Goal: Check status: Check status

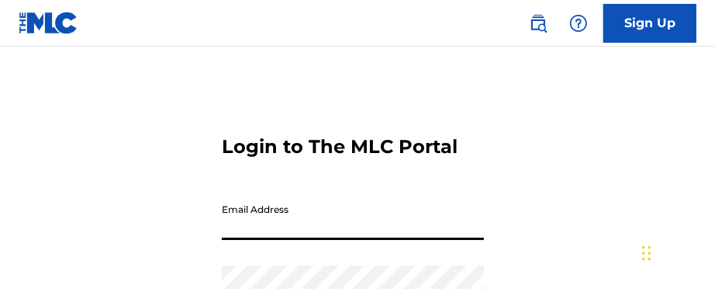
click at [361, 221] on input "Email Address" at bounding box center [353, 217] width 262 height 44
type input "[EMAIL_ADDRESS][PERSON_NAME][DOMAIN_NAME]"
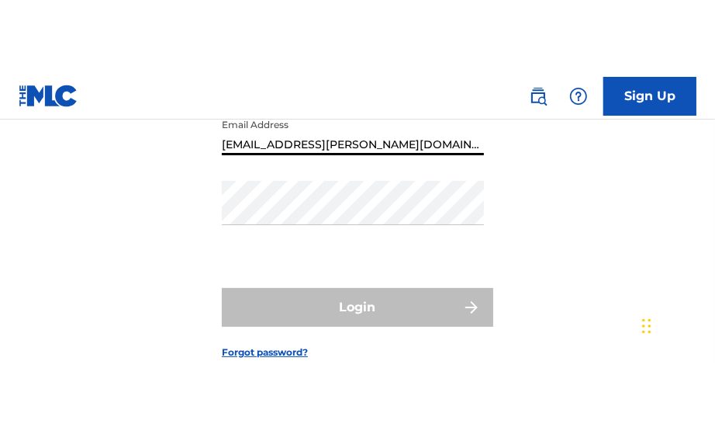
scroll to position [24, 0]
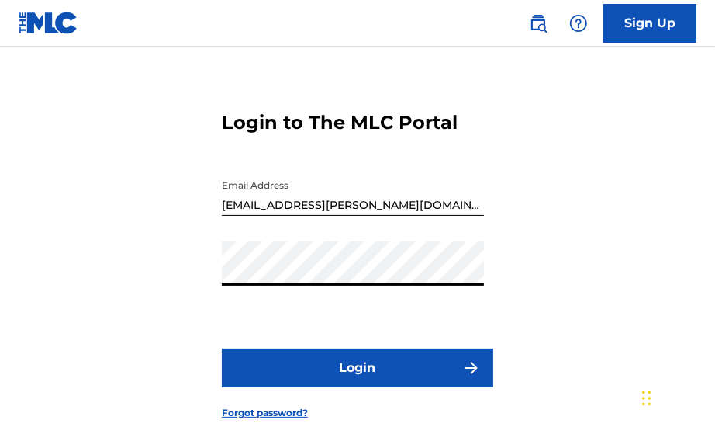
click at [347, 288] on button "Login" at bounding box center [357, 367] width 271 height 39
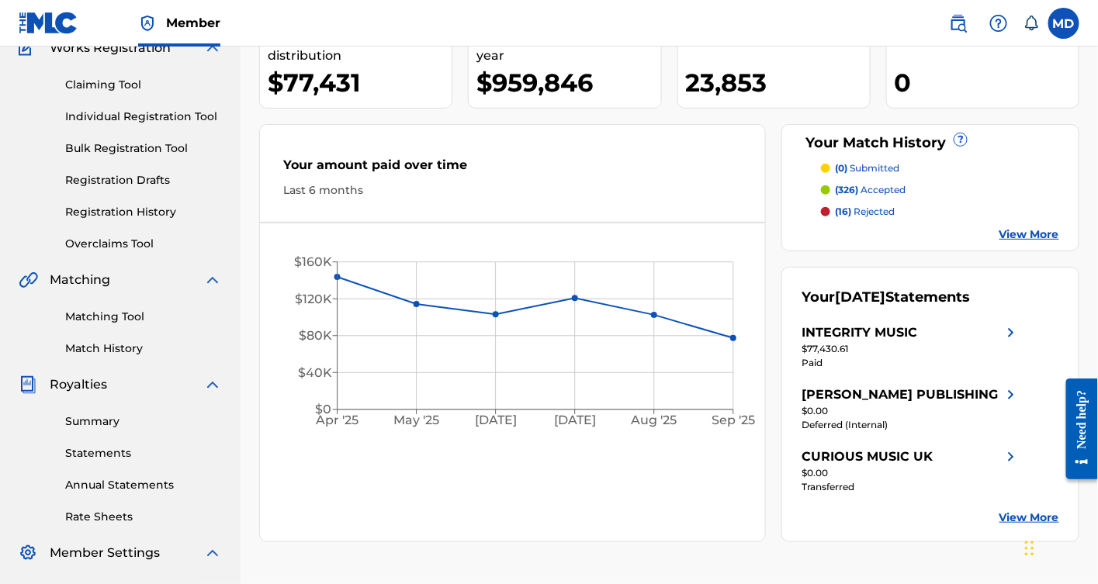
scroll to position [230, 0]
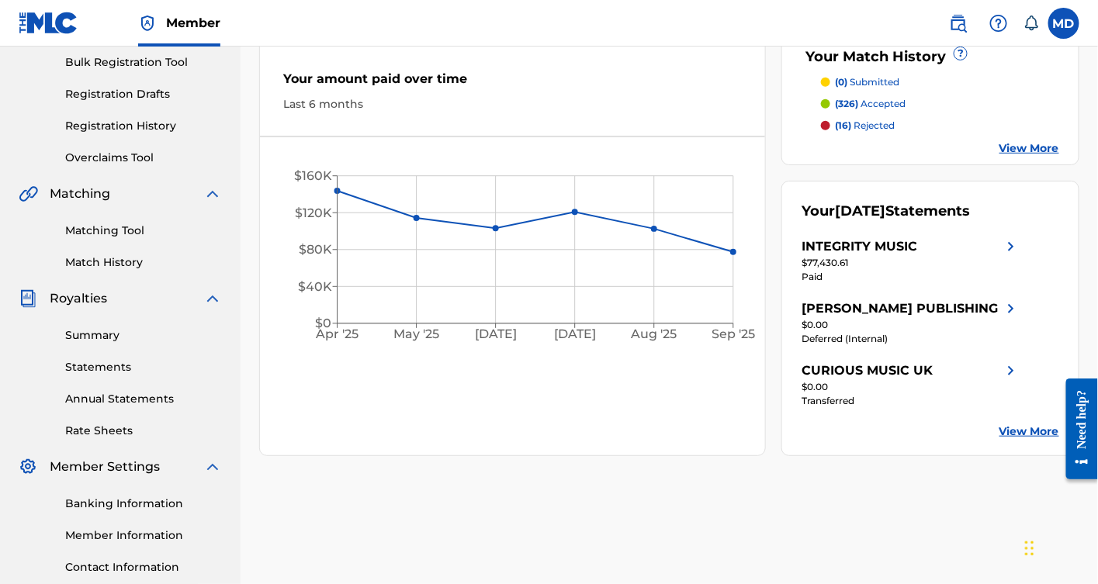
click at [94, 288] on link "Summary" at bounding box center [143, 335] width 157 height 16
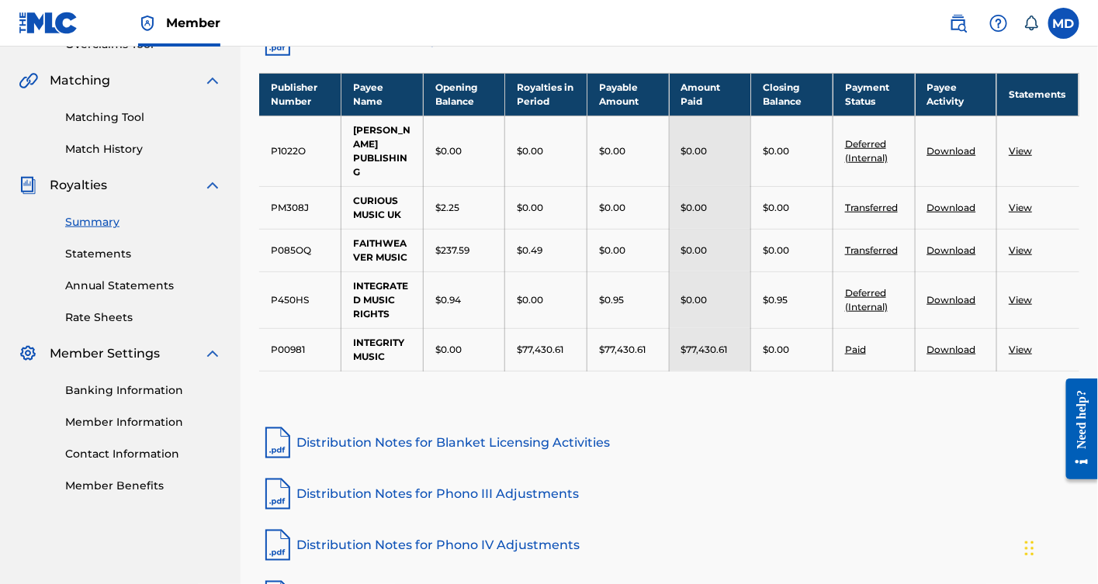
scroll to position [344, 0]
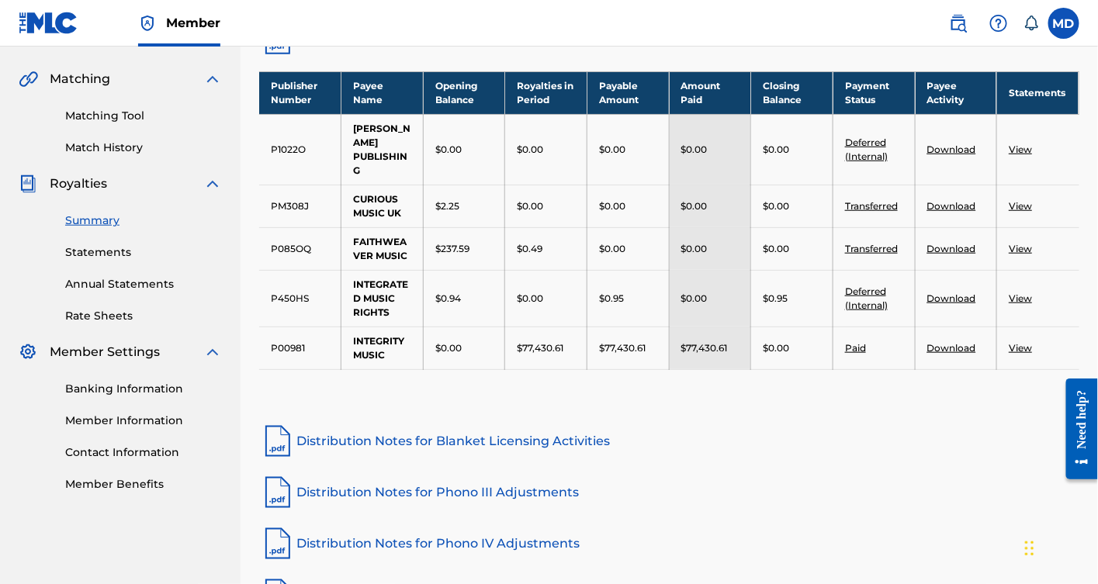
click at [714, 288] on link "View" at bounding box center [1019, 348] width 23 height 12
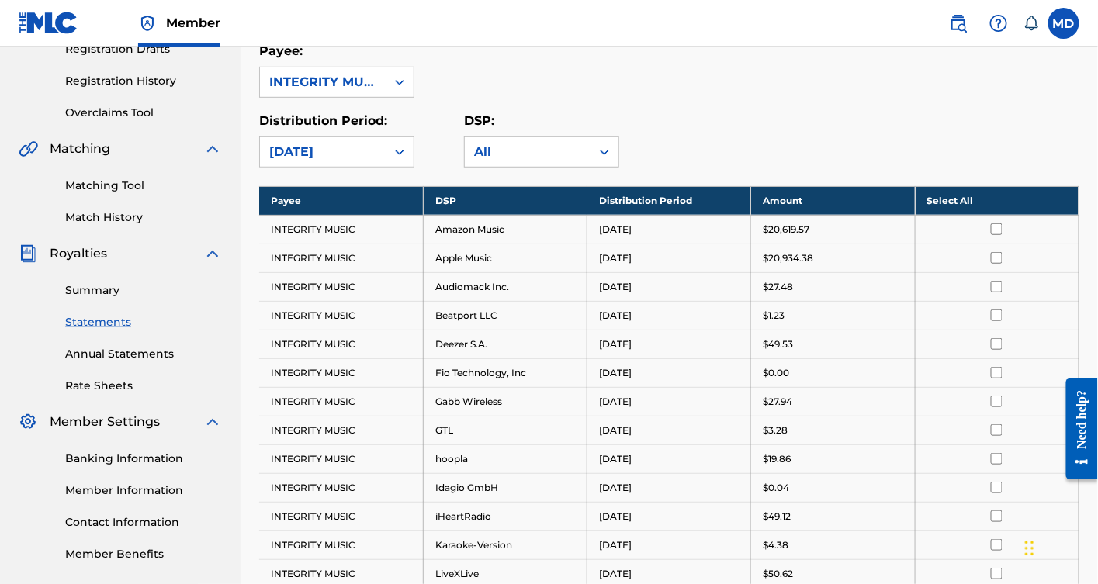
scroll to position [288, 0]
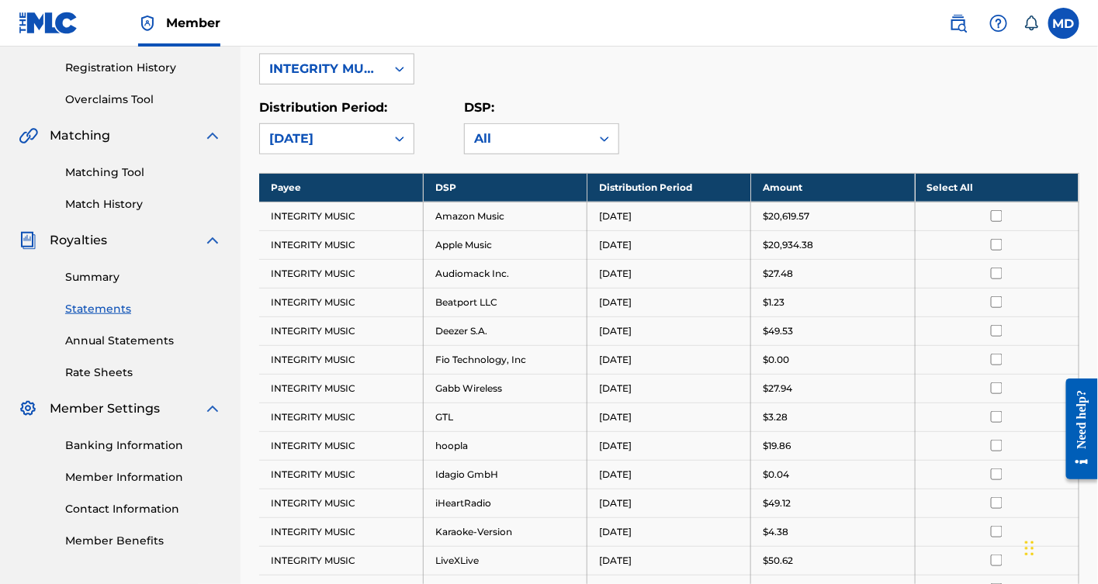
click at [117, 288] on link "Rate Sheets" at bounding box center [143, 373] width 157 height 16
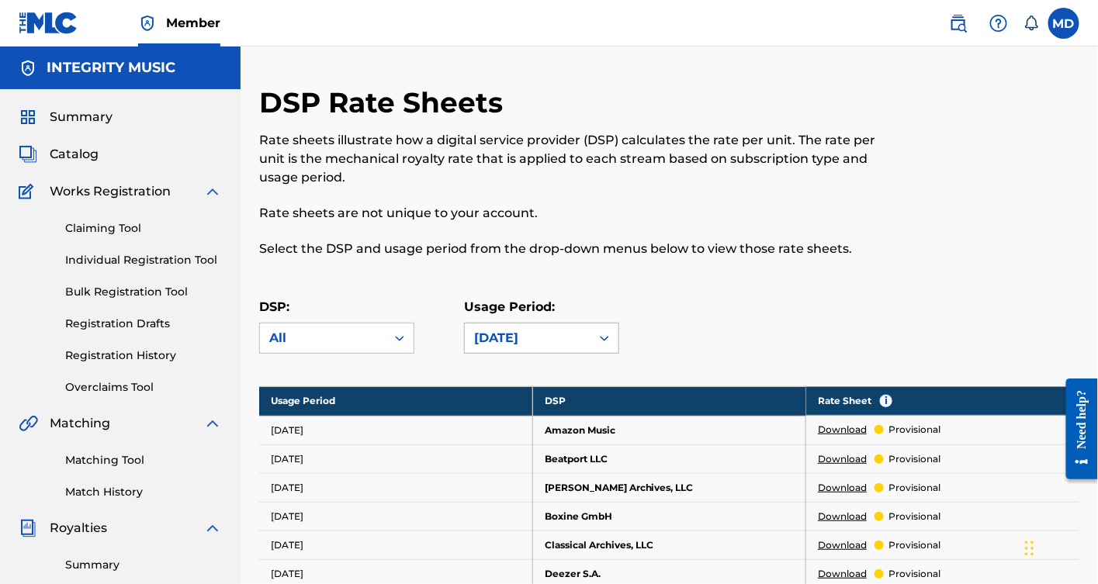
click at [606, 288] on icon at bounding box center [604, 338] width 16 height 16
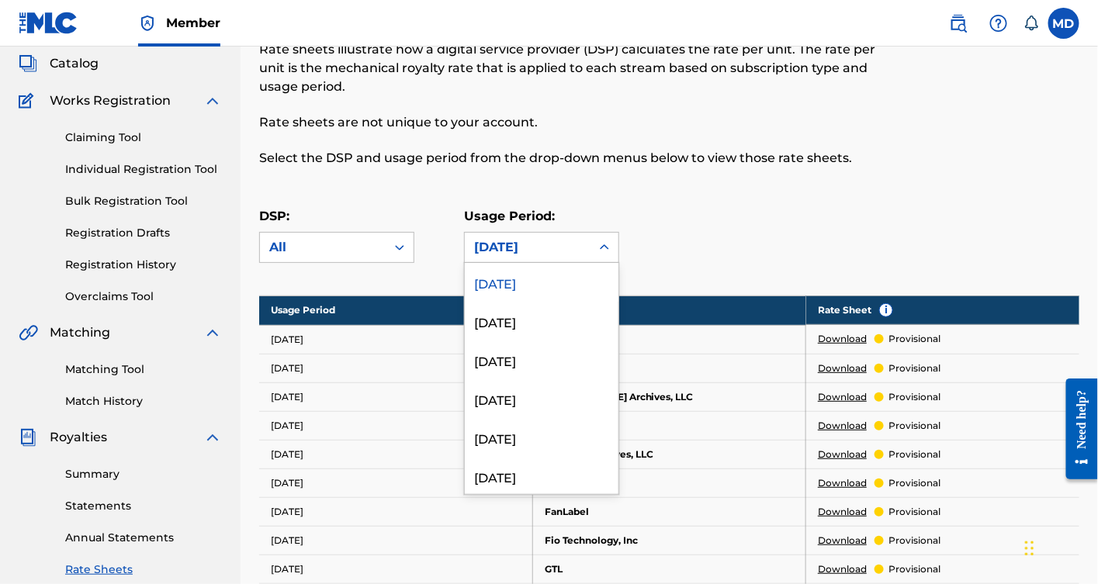
scroll to position [117, 0]
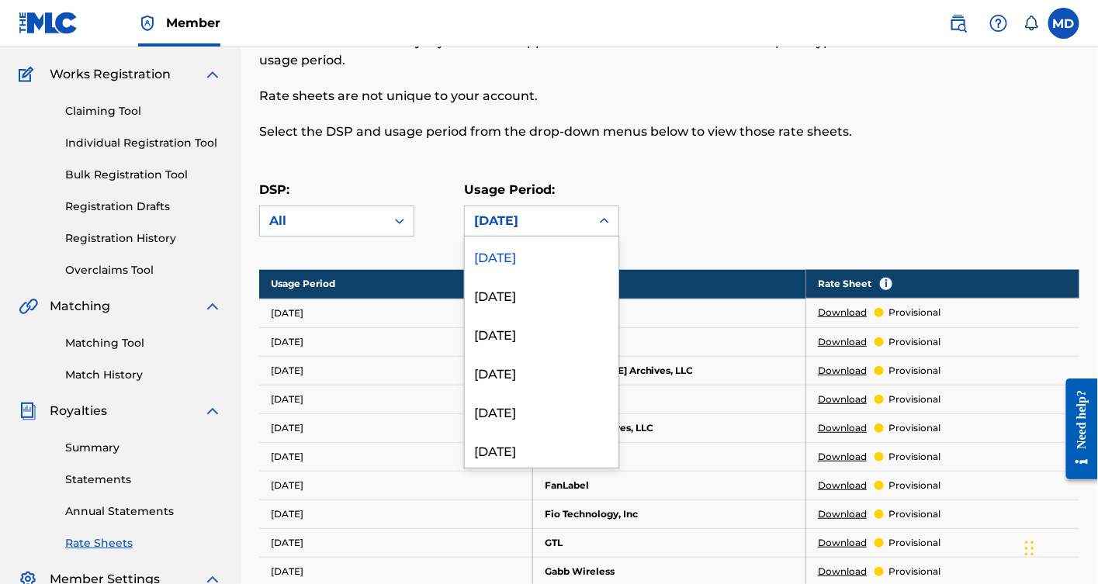
click at [714, 185] on div "DSP: All Usage Period: 213 results available. Use Up and Down to choose options…" at bounding box center [669, 216] width 820 height 70
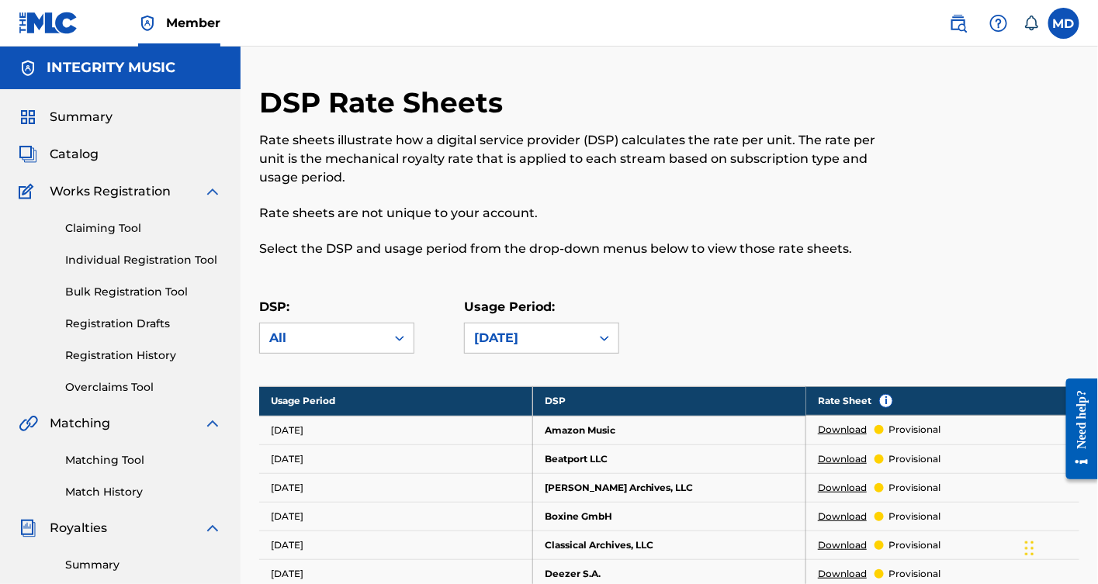
scroll to position [230, 0]
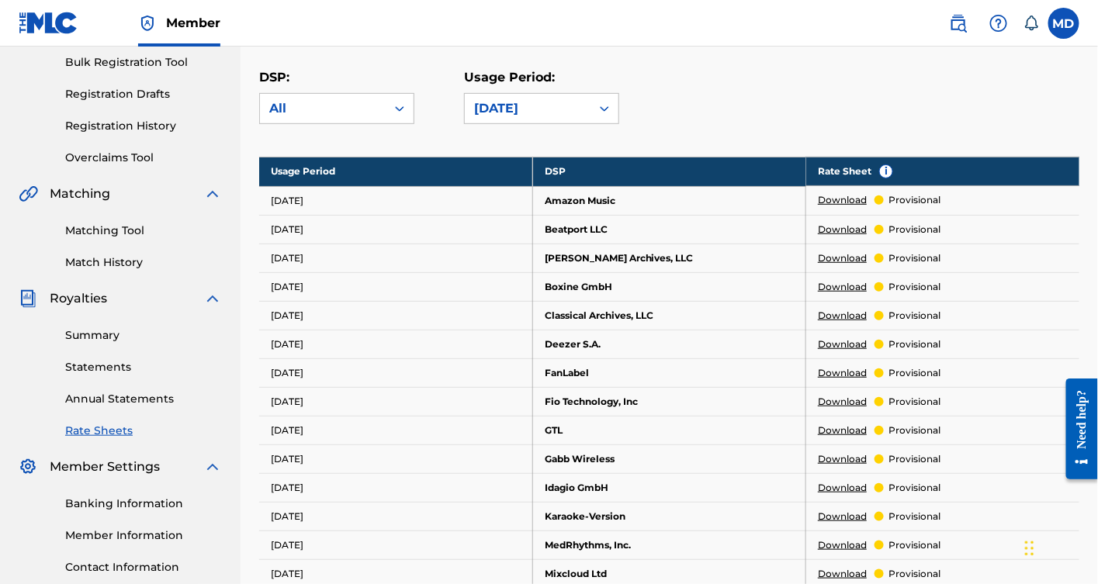
click at [98, 288] on link "Summary" at bounding box center [143, 335] width 157 height 16
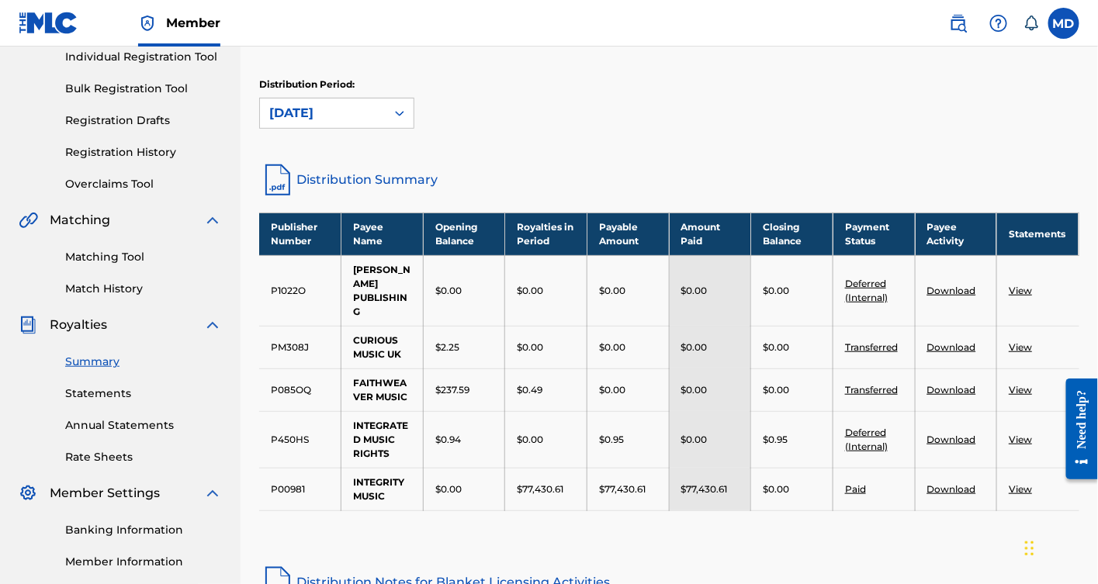
scroll to position [230, 0]
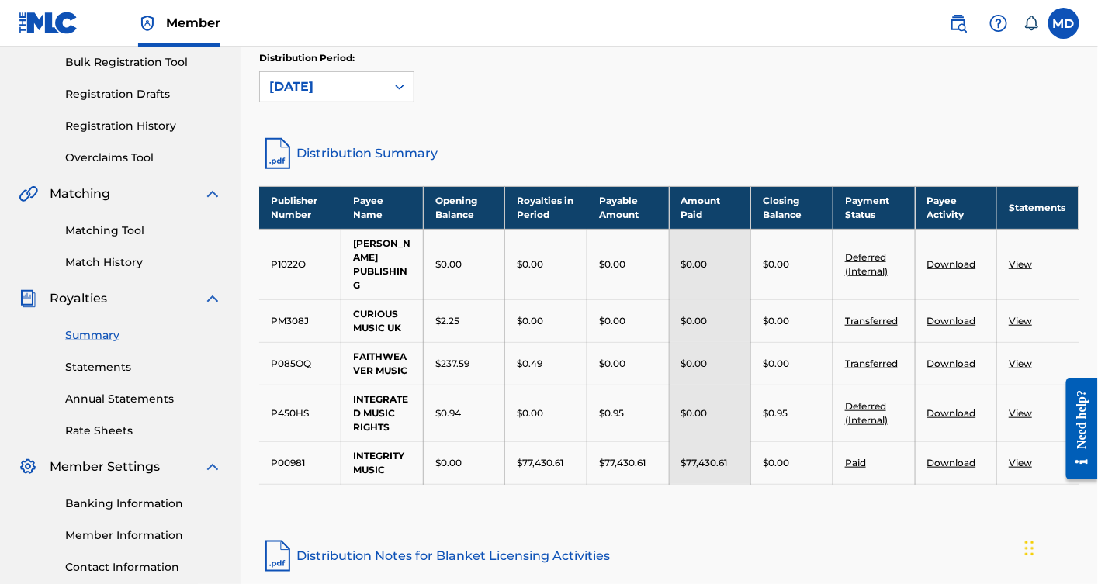
click at [714, 288] on link "Paid" at bounding box center [855, 463] width 21 height 12
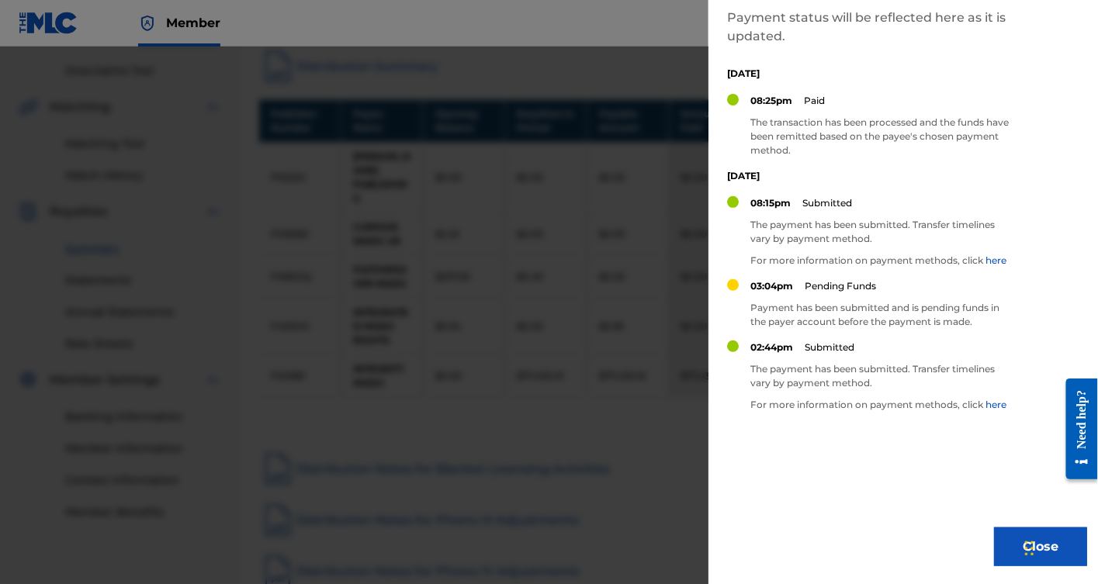
scroll to position [344, 0]
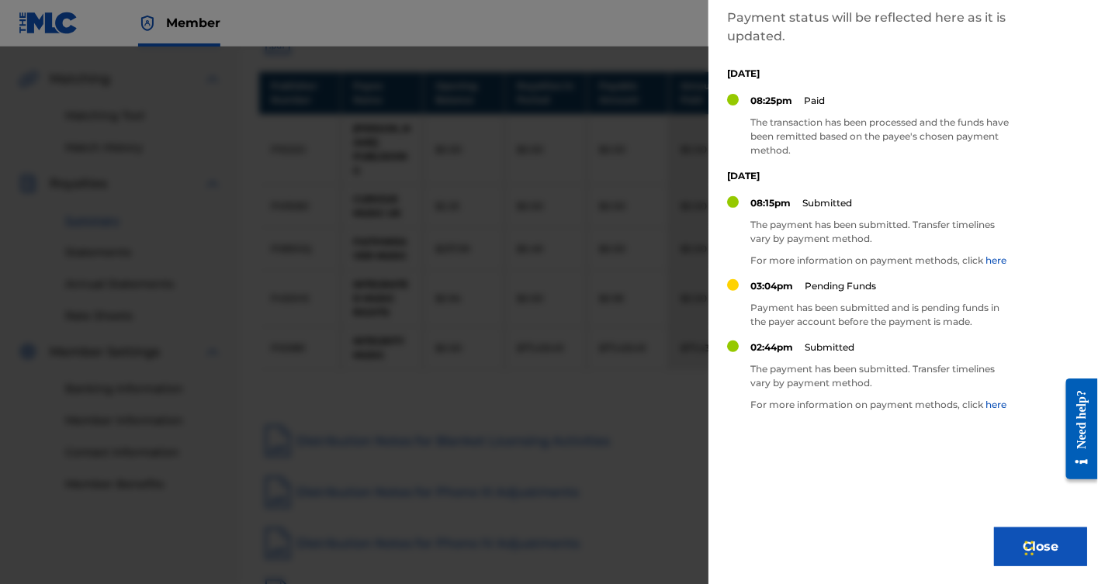
click at [714, 288] on button "Close" at bounding box center [1040, 546] width 93 height 39
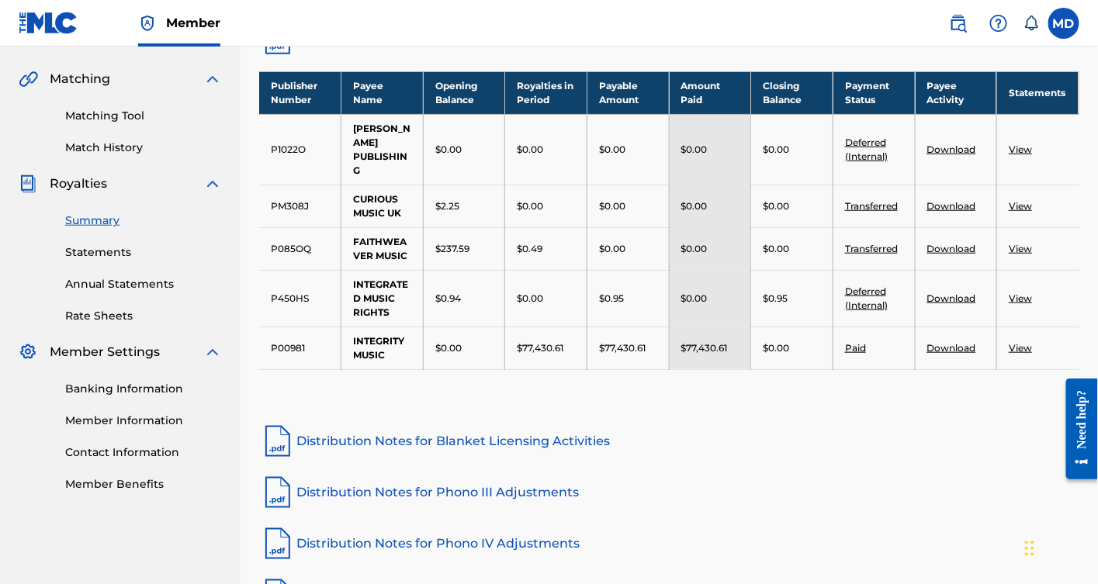
click at [714, 288] on link "Download" at bounding box center [951, 348] width 49 height 12
